Goal: Complete application form

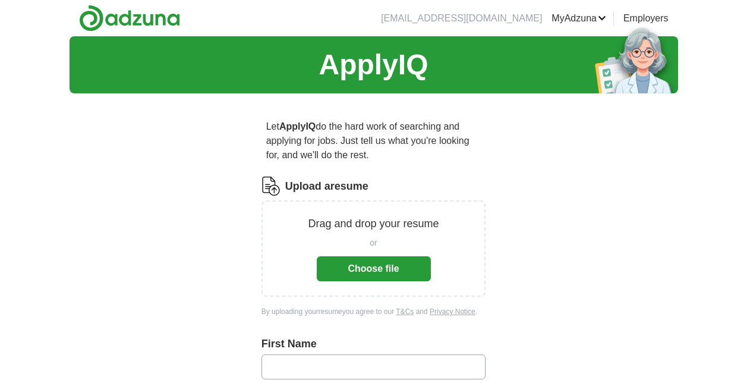
click at [356, 267] on button "Choose file" at bounding box center [374, 268] width 114 height 25
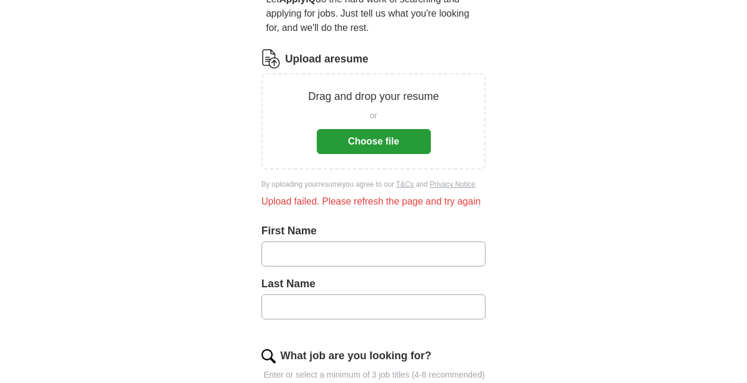
scroll to position [128, 0]
click at [372, 134] on button "Choose file" at bounding box center [374, 140] width 114 height 25
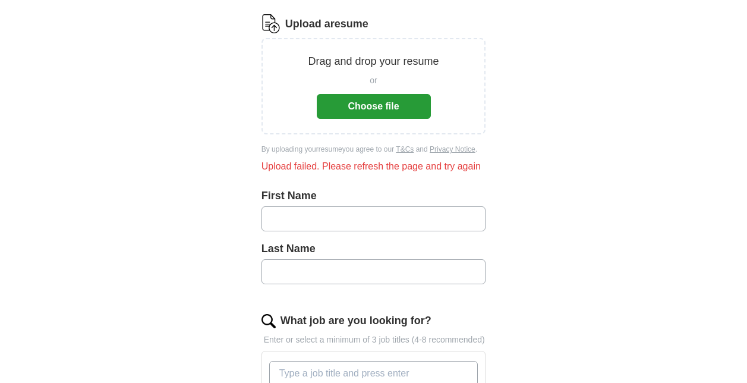
scroll to position [163, 0]
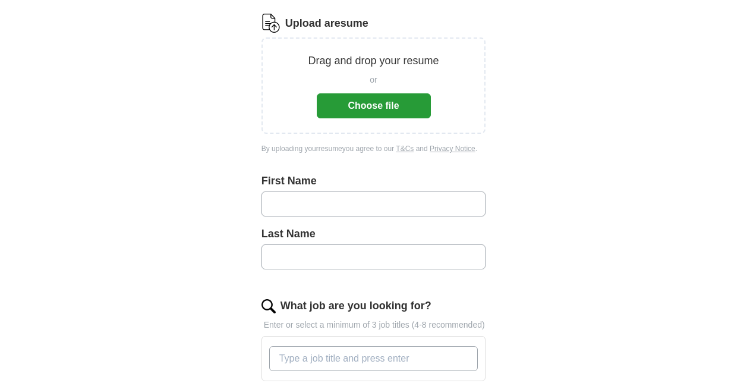
click at [349, 104] on button "Choose file" at bounding box center [374, 105] width 114 height 25
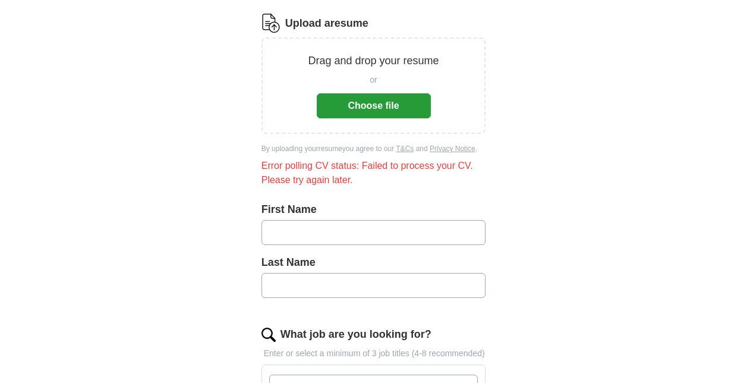
click at [339, 225] on input "text" at bounding box center [373, 232] width 225 height 25
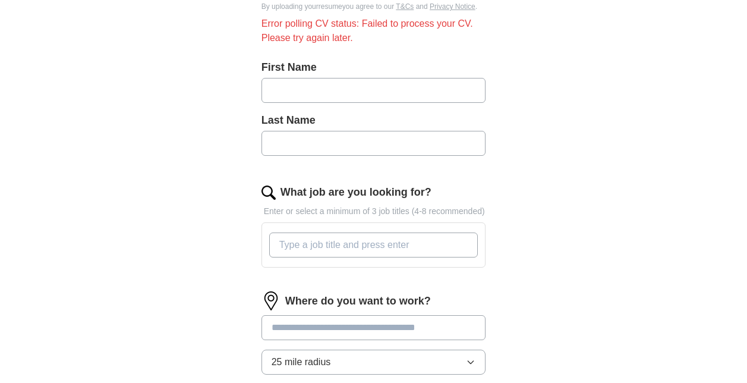
scroll to position [294, 0]
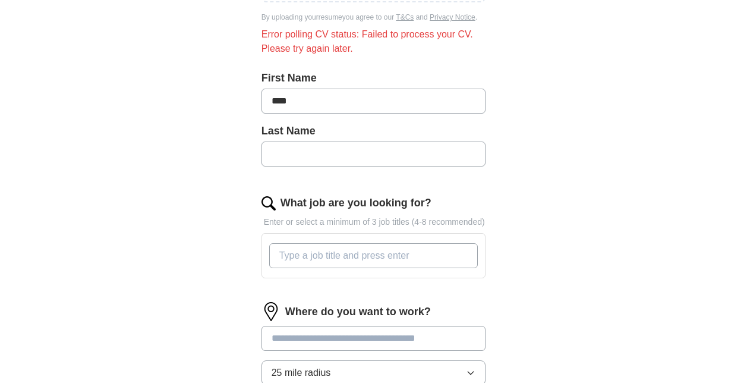
type input "****"
click at [321, 161] on input "text" at bounding box center [373, 153] width 225 height 25
type input "******"
click at [334, 260] on input "What job are you looking for?" at bounding box center [373, 255] width 209 height 25
type input "j"
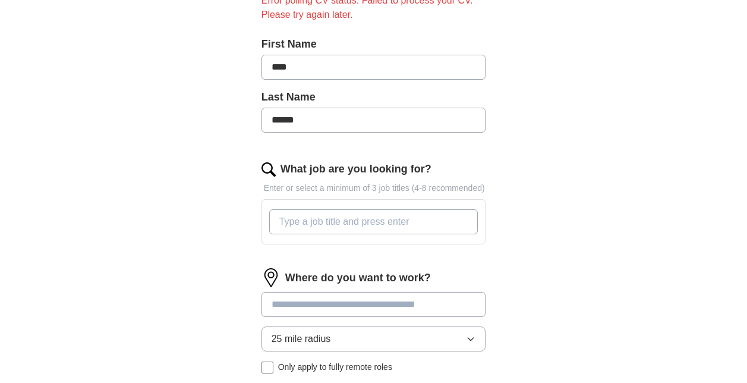
scroll to position [350, 0]
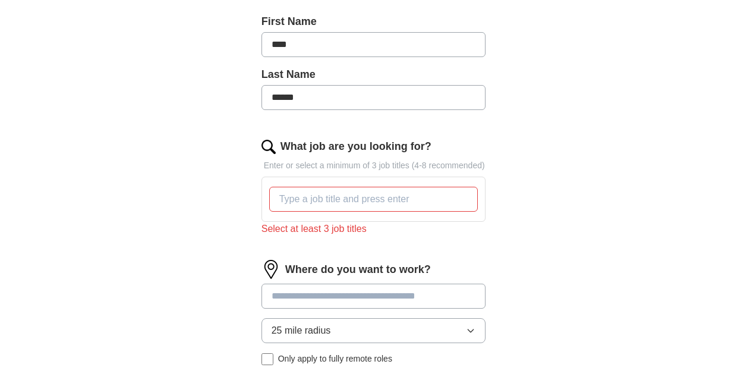
click at [345, 292] on input at bounding box center [373, 295] width 225 height 25
click at [345, 322] on div "Where do you want to work? 25 mile radius Only apply to fully remote roles" at bounding box center [373, 317] width 225 height 115
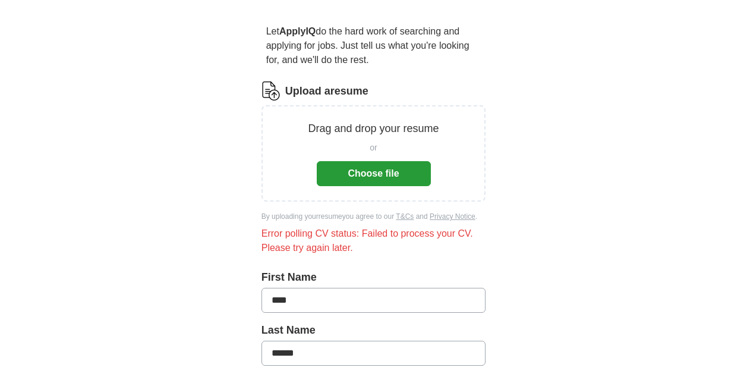
scroll to position [0, 0]
